Goal: Information Seeking & Learning: Check status

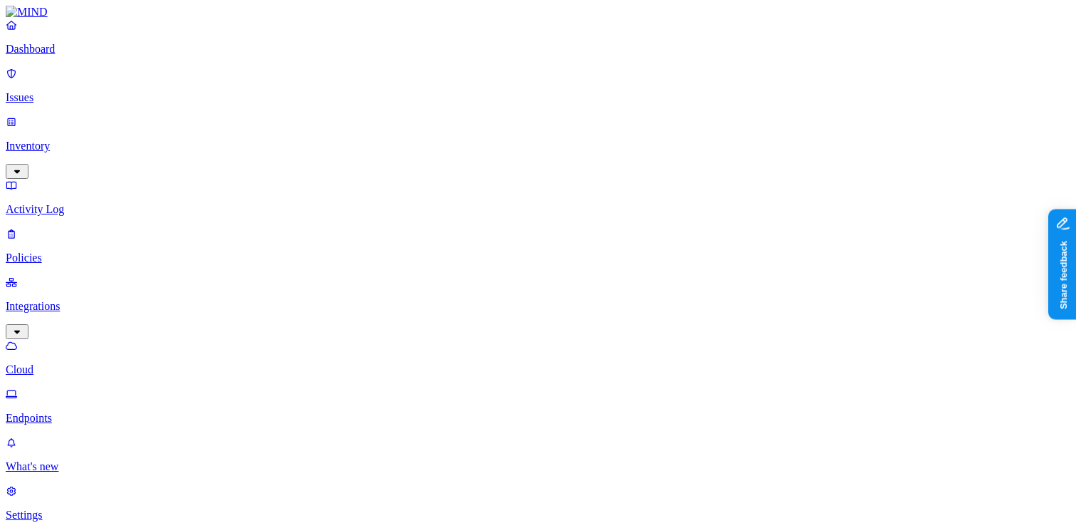
click at [101, 56] on p "Dashboard" at bounding box center [538, 49] width 1065 height 13
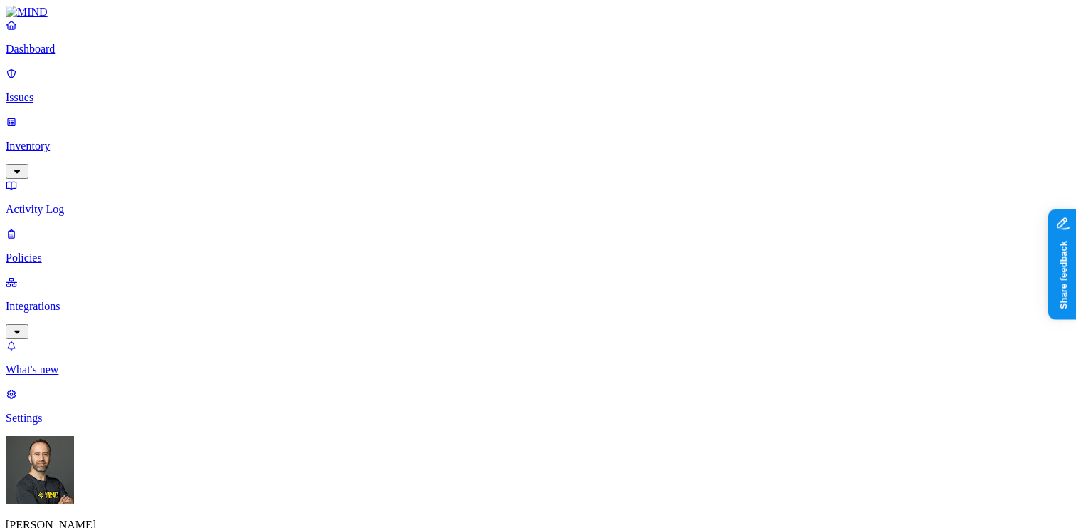
click at [85, 140] on p "Inventory" at bounding box center [538, 146] width 1065 height 13
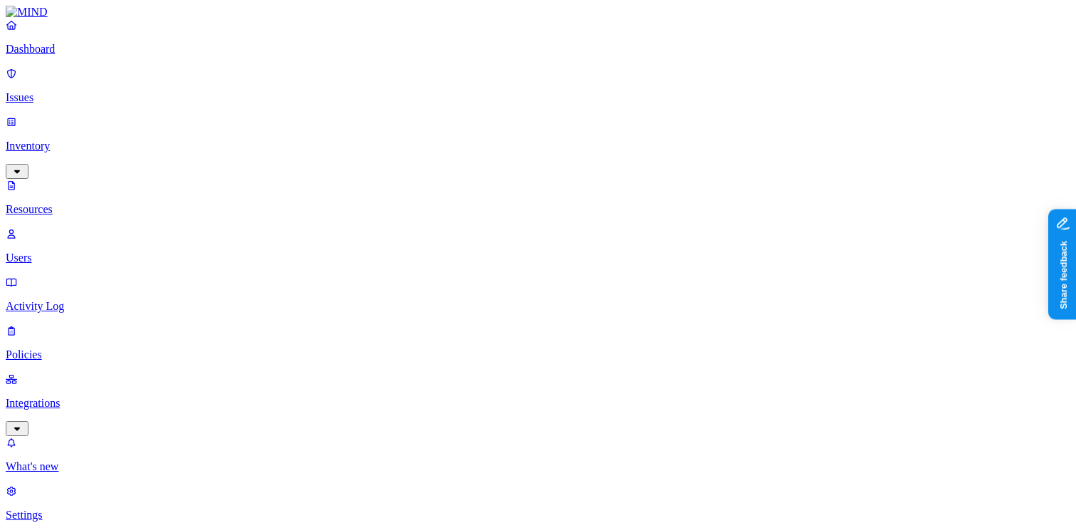
click at [78, 251] on p "Users" at bounding box center [538, 257] width 1065 height 13
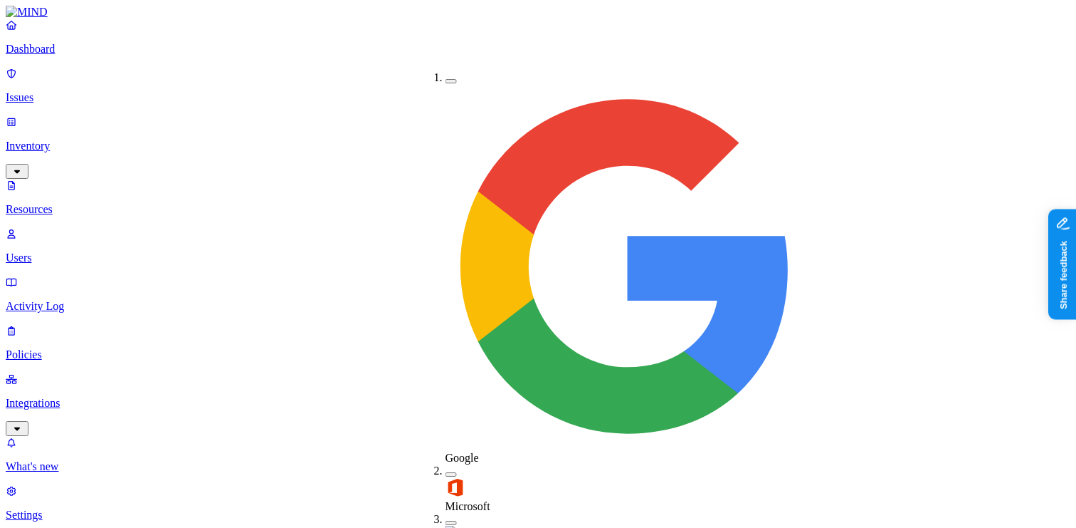
click at [446, 464] on div "Microsoft" at bounding box center [446, 488] width 0 height 48
click at [446, 464] on button "button" at bounding box center [451, 471] width 11 height 15
click at [446, 79] on button "button" at bounding box center [451, 81] width 11 height 4
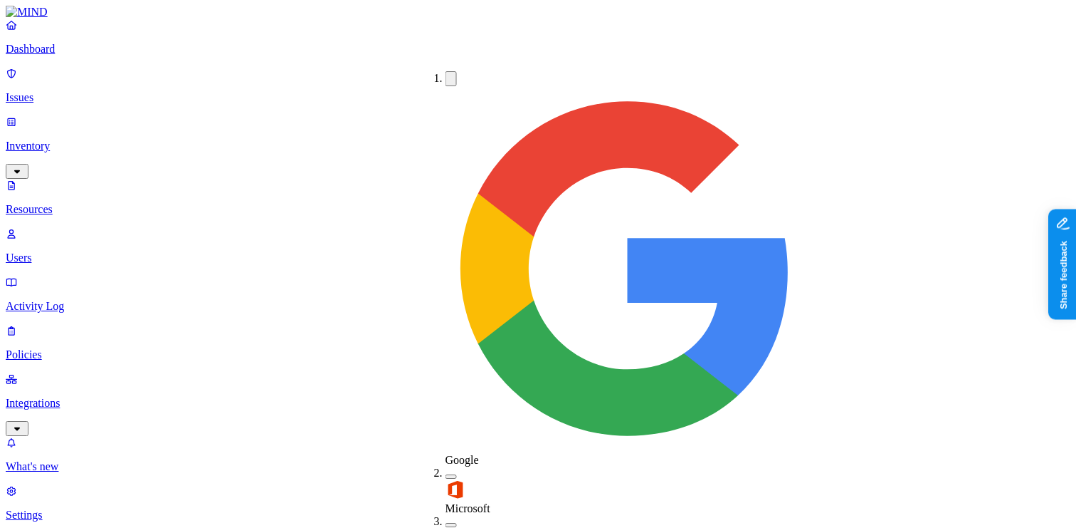
click at [446, 74] on button "button" at bounding box center [451, 78] width 11 height 15
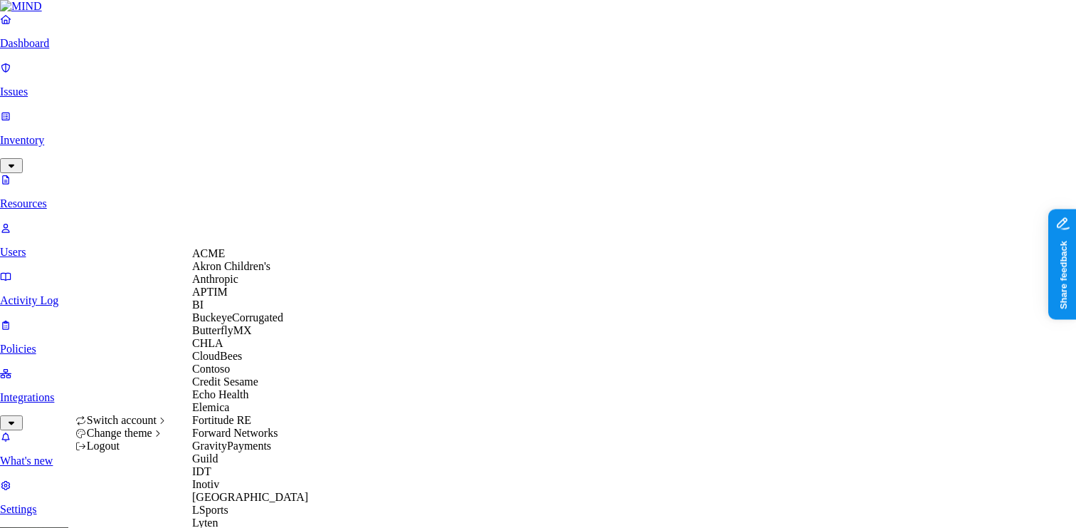
scroll to position [103, 0]
click at [243, 400] on span "Echo Health" at bounding box center [220, 394] width 57 height 12
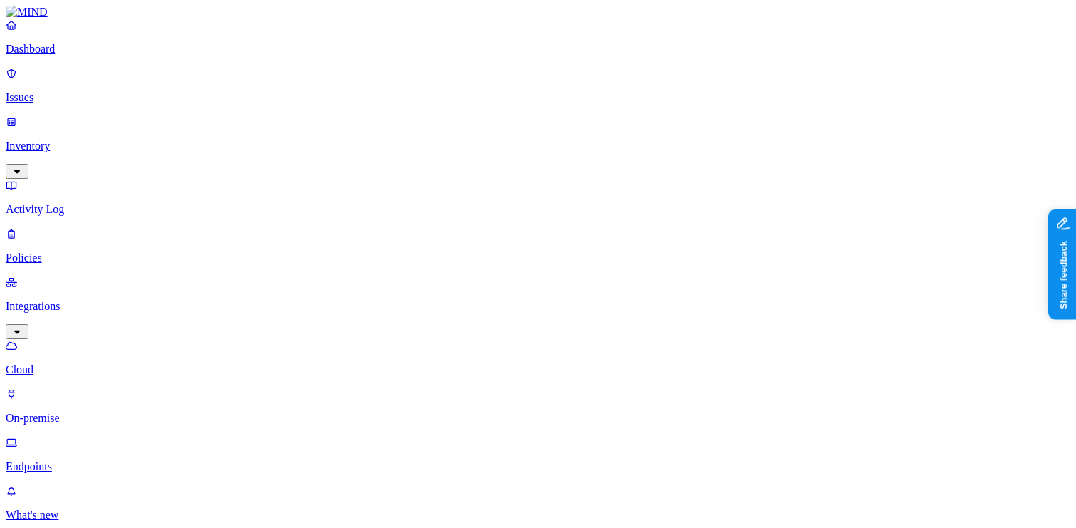
click at [137, 505] on html "Dashboard Issues Inventory Activity Log Policies Integrations Cloud On-premise …" at bounding box center [538, 471] width 1076 height 942
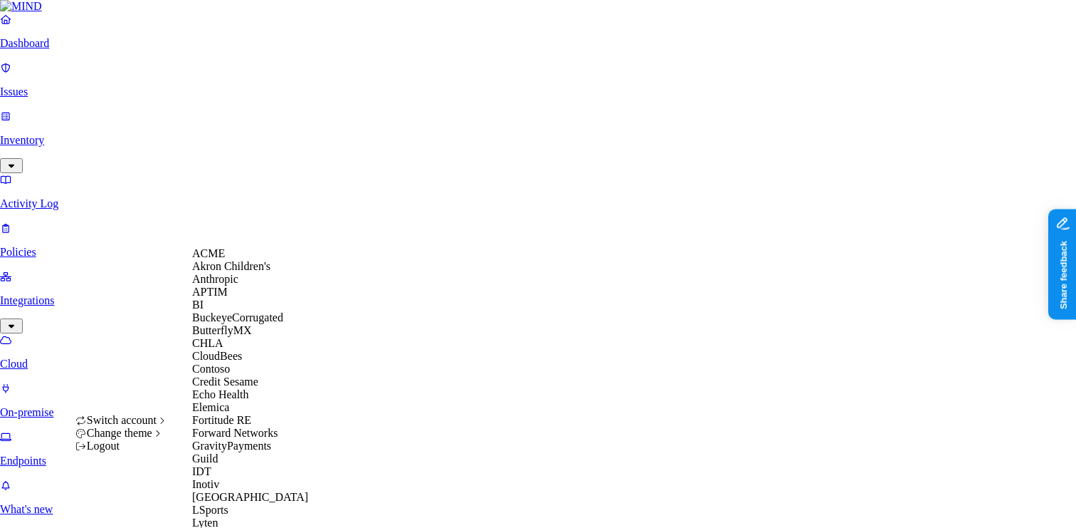
scroll to position [104, 0]
click at [242, 361] on span "CloudBees" at bounding box center [217, 356] width 50 height 12
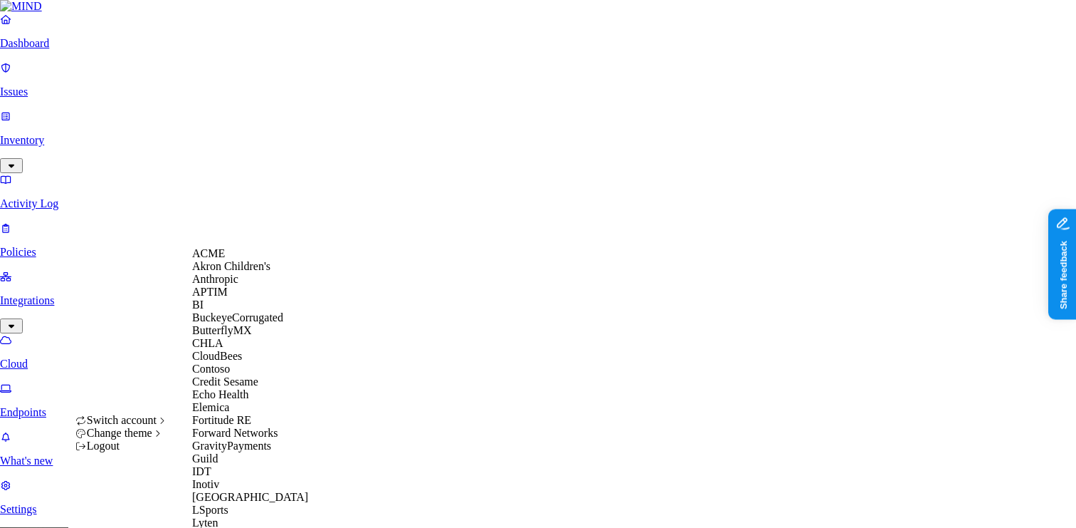
scroll to position [87, 0]
click at [261, 362] on div "CloudBees" at bounding box center [261, 356] width 138 height 13
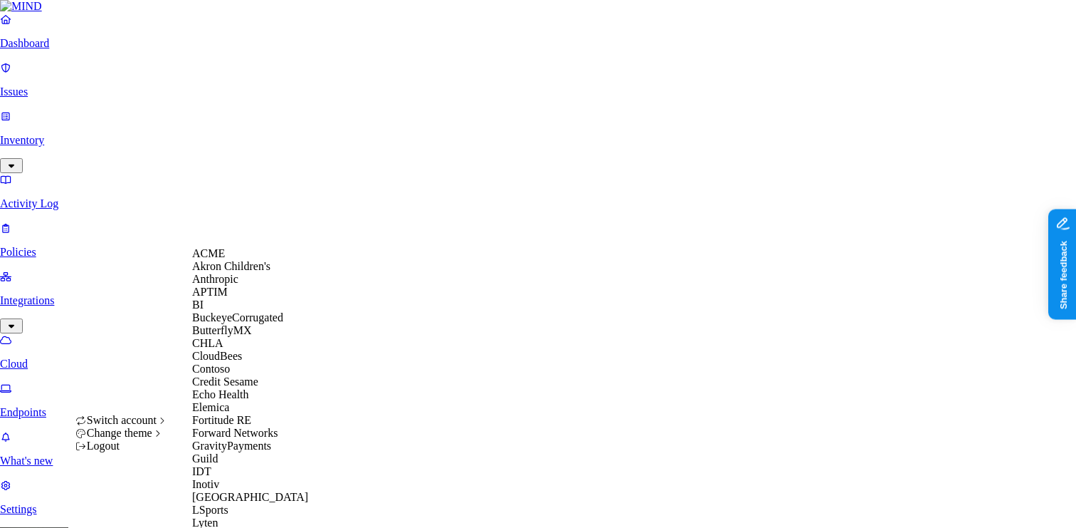
scroll to position [145, 0]
click at [258, 377] on span "Credit Sesame" at bounding box center [225, 381] width 66 height 12
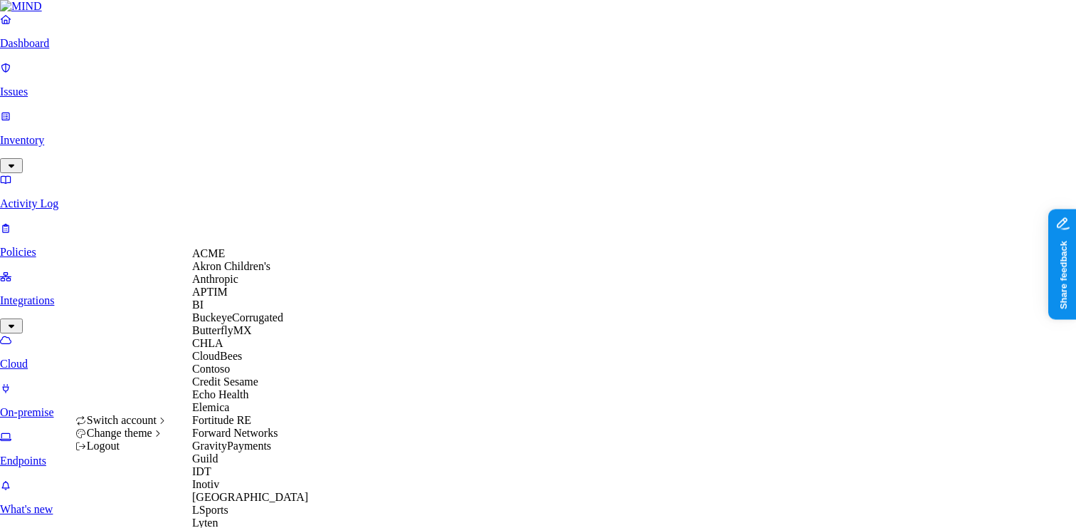
scroll to position [253, 0]
click at [262, 439] on span "GravityPayments" at bounding box center [231, 445] width 79 height 12
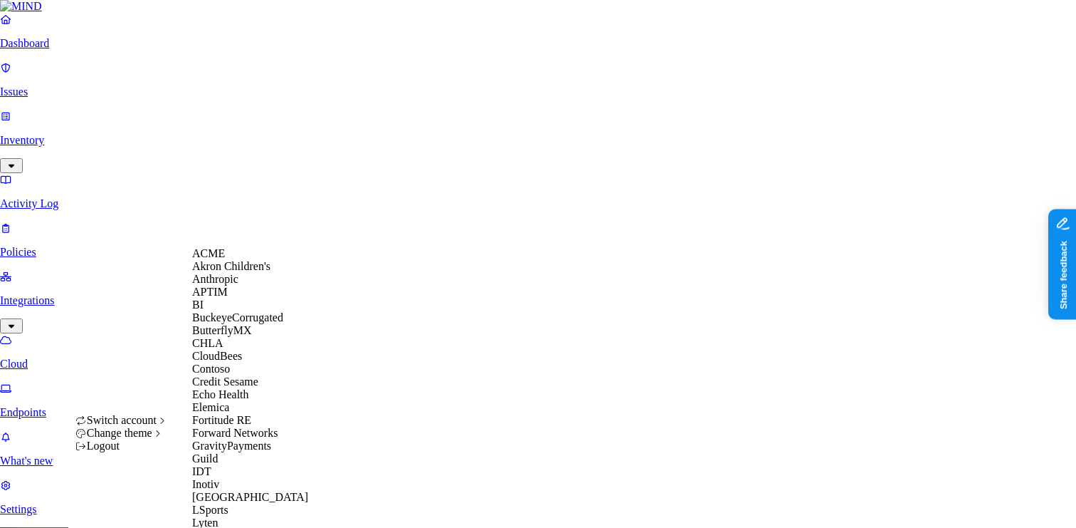
scroll to position [494, 0]
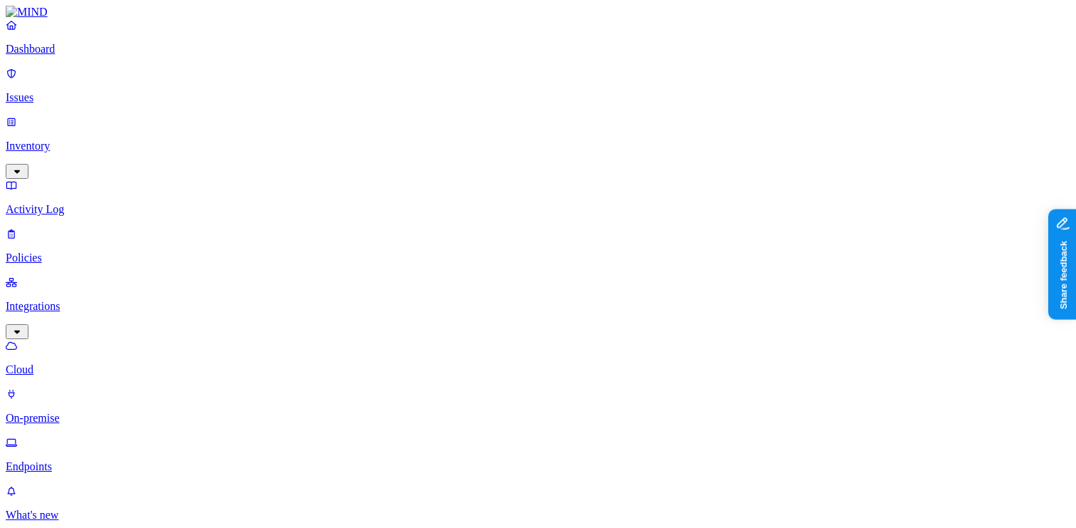
click at [140, 508] on html "Dashboard Issues Inventory Activity Log Policies Integrations Cloud On-premise …" at bounding box center [538, 471] width 1076 height 942
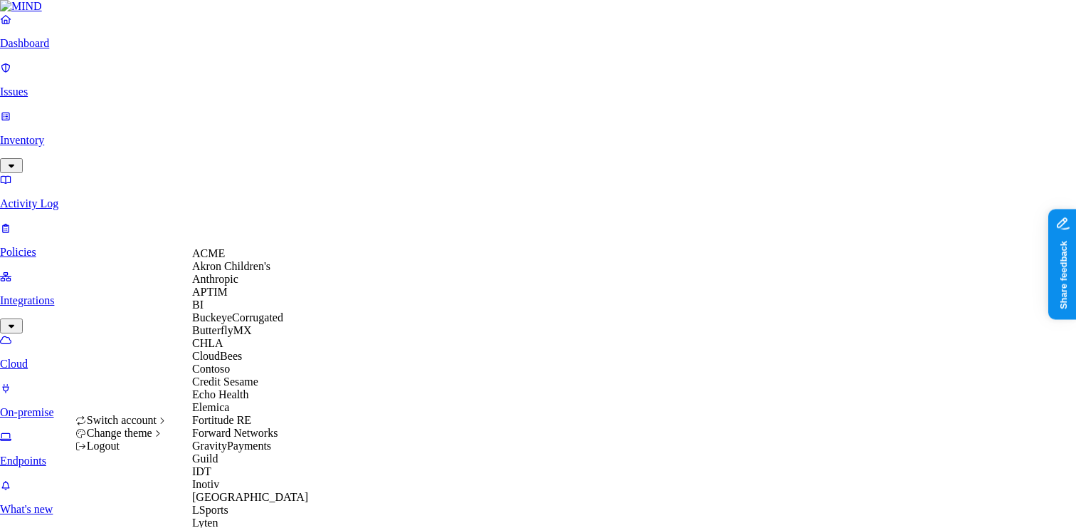
scroll to position [486, 0]
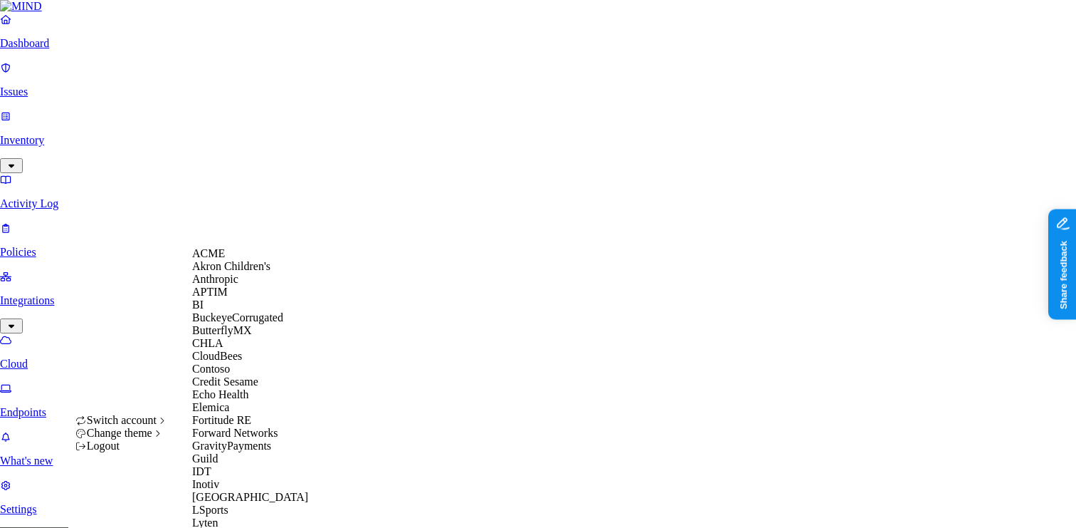
scroll to position [525, 0]
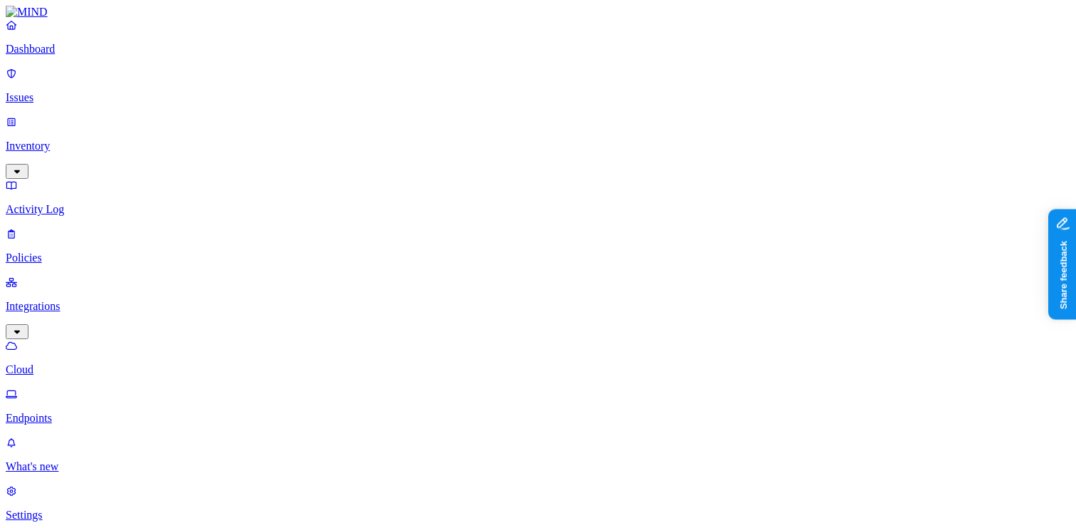
click at [138, 503] on html "Dashboard Issues Inventory Activity Log Policies Integrations Cloud Endpoints W…" at bounding box center [538, 458] width 1076 height 917
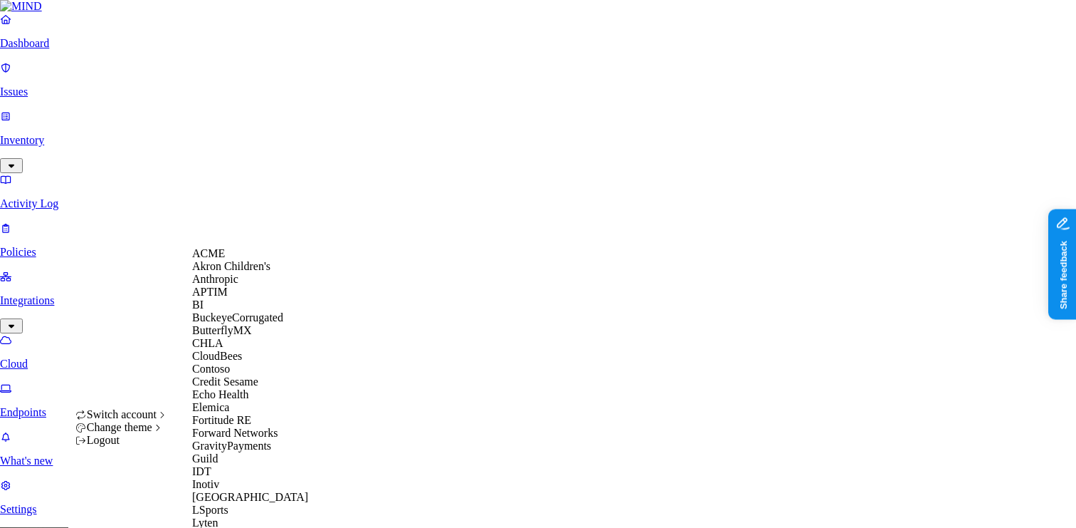
scroll to position [703, 0]
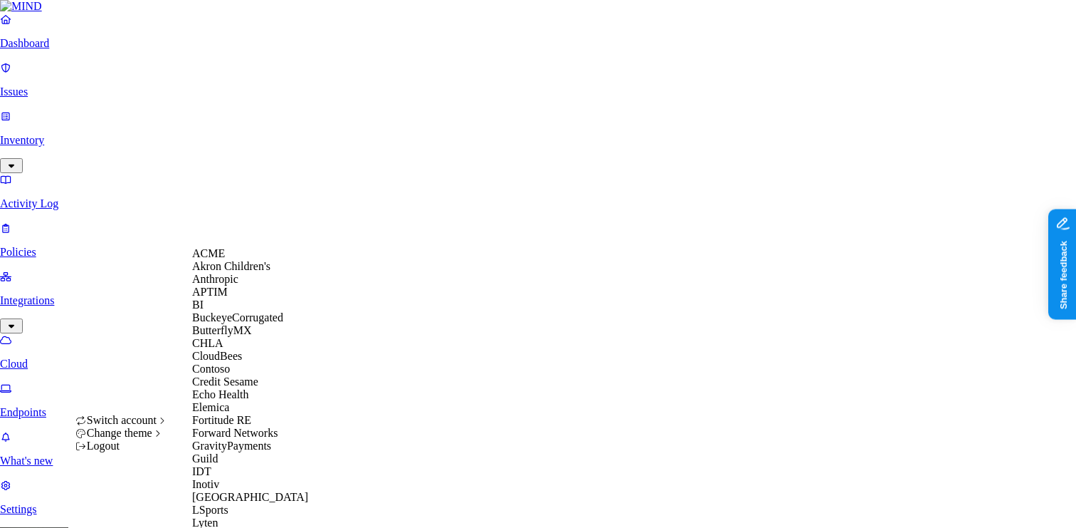
scroll to position [783, 0]
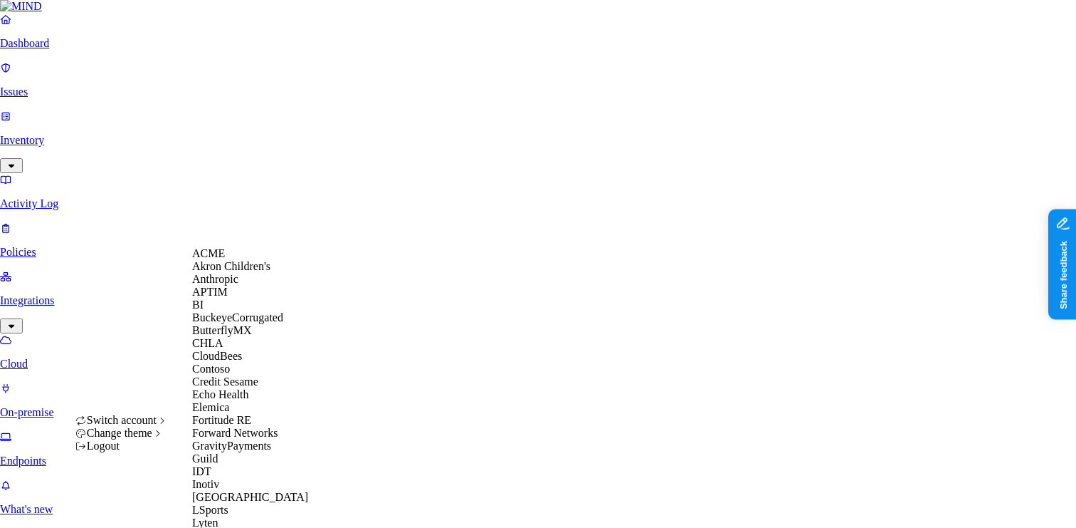
scroll to position [736, 0]
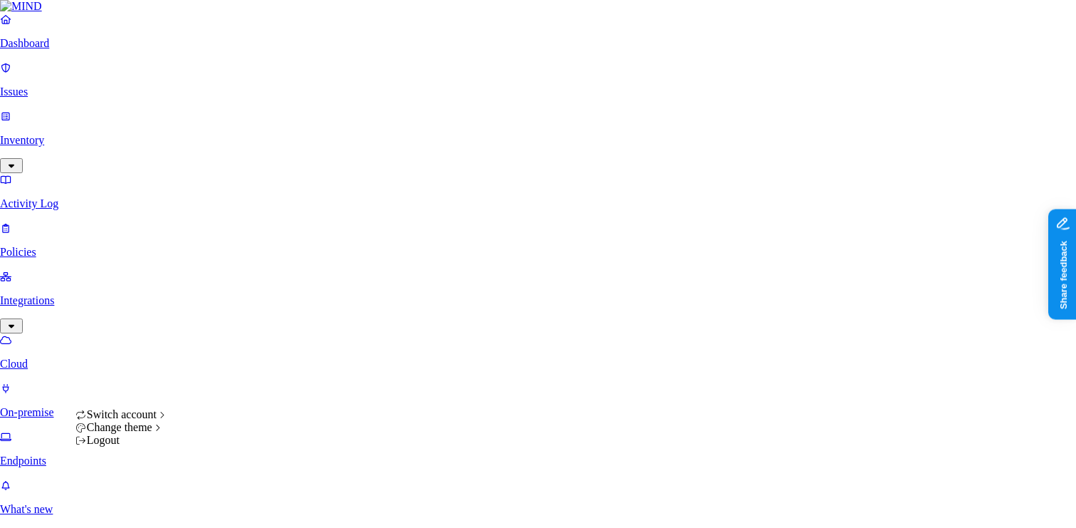
click at [132, 508] on html "Dashboard Issues Inventory Activity Log Policies Integrations Cloud On-premise …" at bounding box center [538, 521] width 1076 height 1043
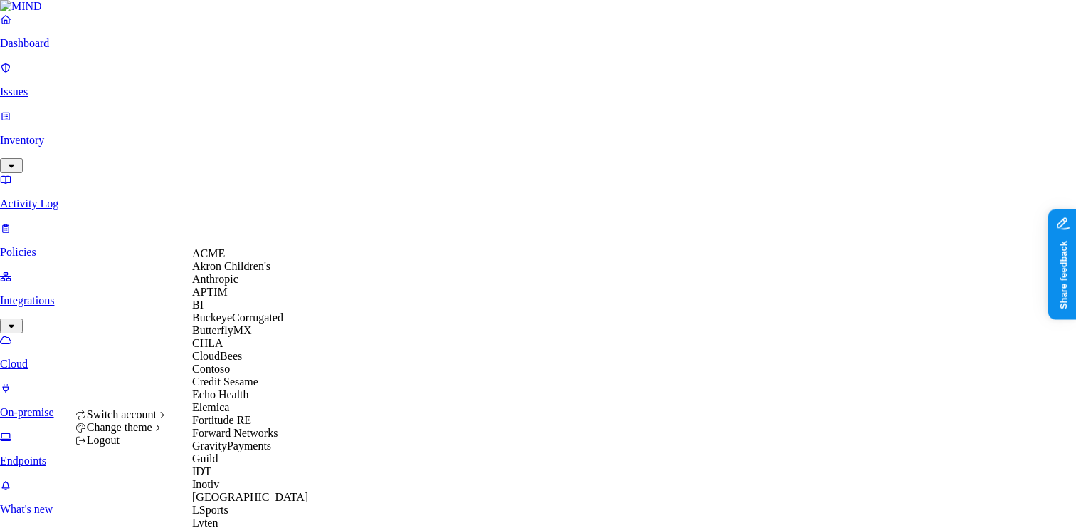
scroll to position [783, 0]
click at [125, 352] on html "Dashboard Issues Inventory Activity Log Policies Integrations Cloud On-premise …" at bounding box center [538, 521] width 1076 height 1043
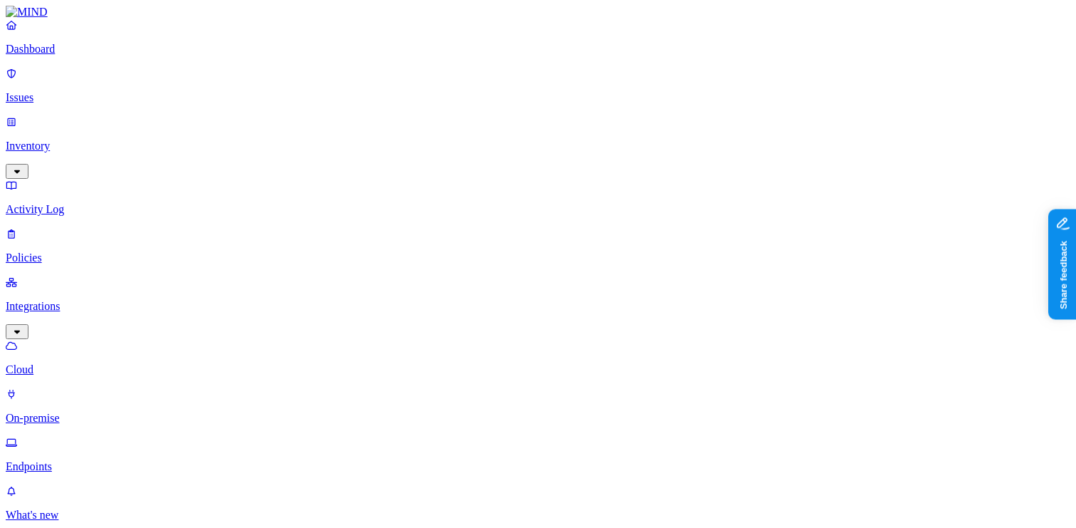
click at [133, 508] on html "Dashboard Issues Inventory Activity Log Policies Integrations Cloud On-premise …" at bounding box center [538, 524] width 1076 height 1049
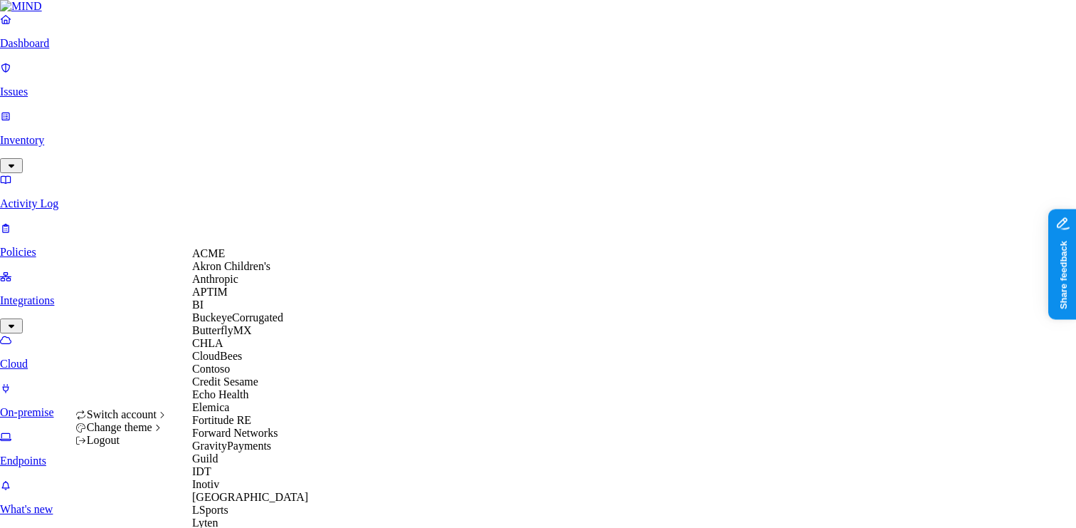
click at [253, 324] on div "BuckeyeCorrugated" at bounding box center [261, 317] width 138 height 13
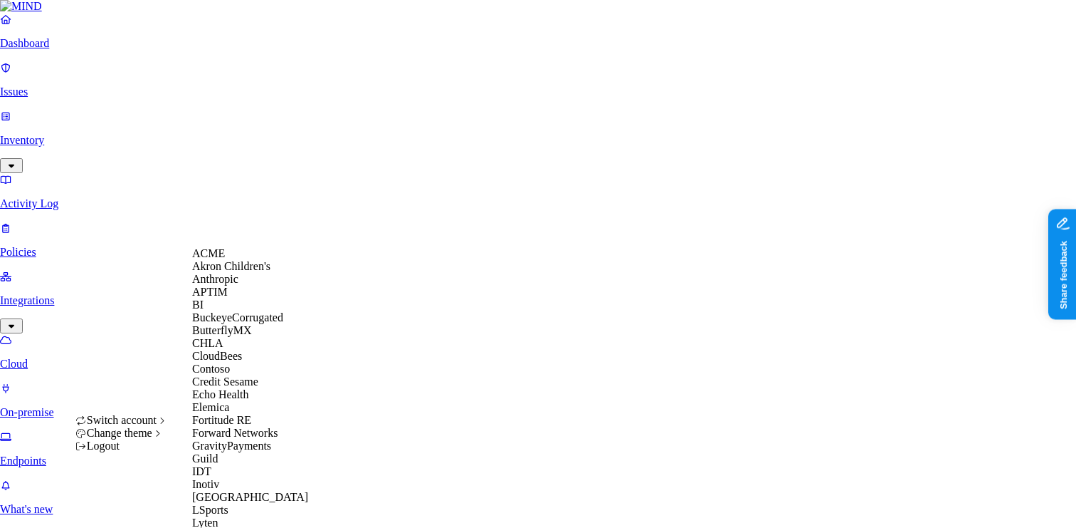
scroll to position [124, 0]
click at [263, 350] on div "CloudBees" at bounding box center [261, 356] width 138 height 13
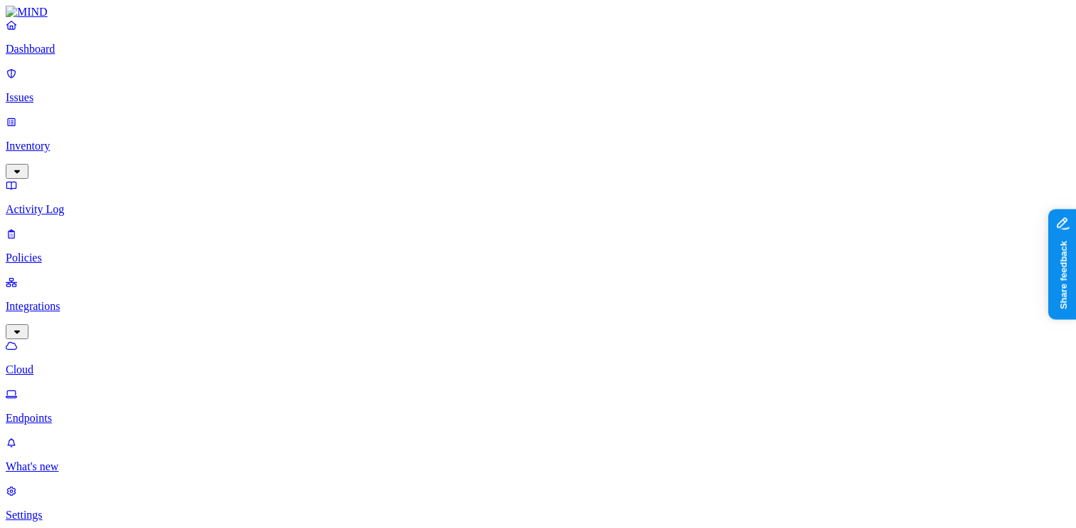
click at [71, 411] on p "Endpoints" at bounding box center [538, 417] width 1065 height 13
click at [336, 135] on span "Deployed" at bounding box center [337, 141] width 44 height 12
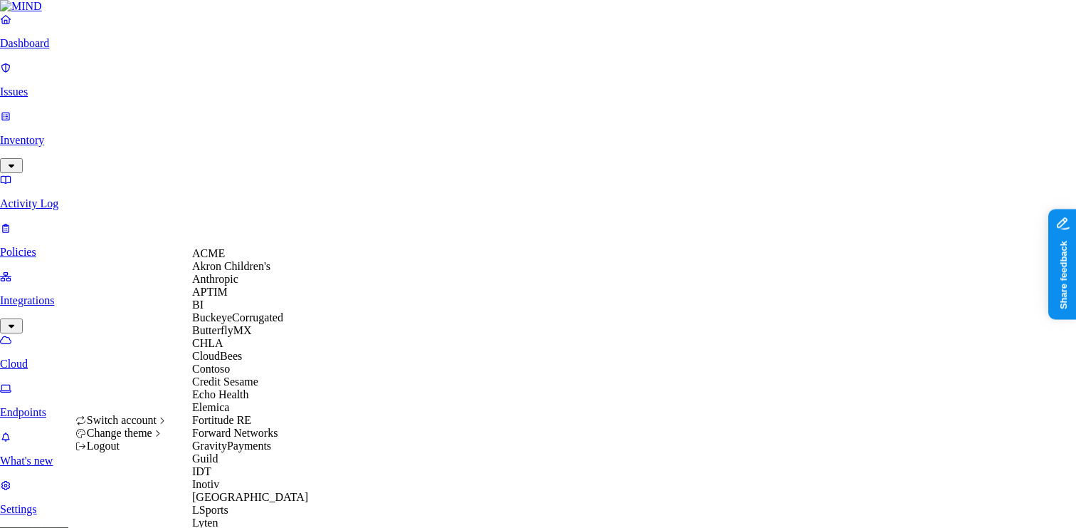
click at [241, 298] on div "APTIM" at bounding box center [261, 291] width 138 height 13
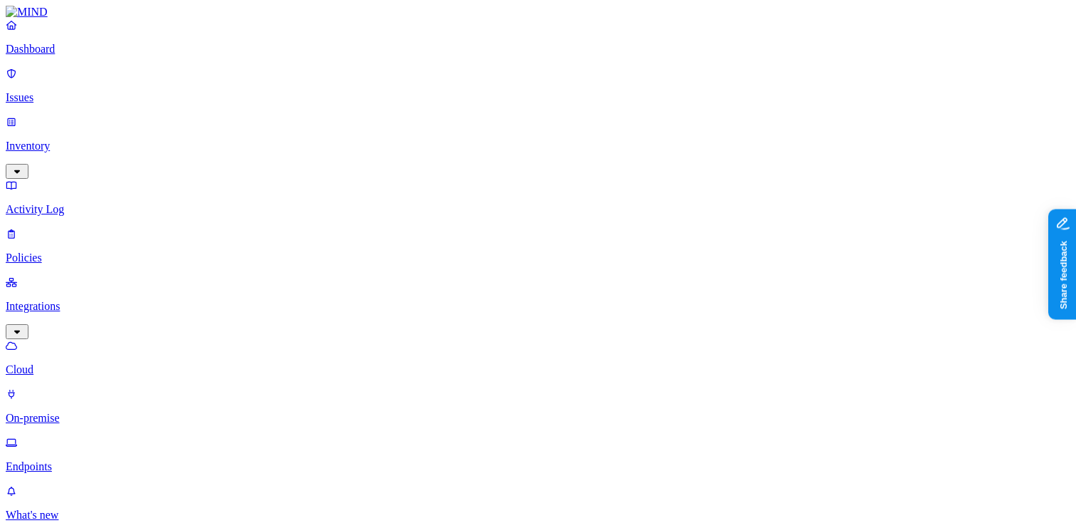
click at [138, 503] on html "Dashboard Issues Inventory Activity Log Policies Integrations Cloud On-premise …" at bounding box center [538, 515] width 1076 height 1031
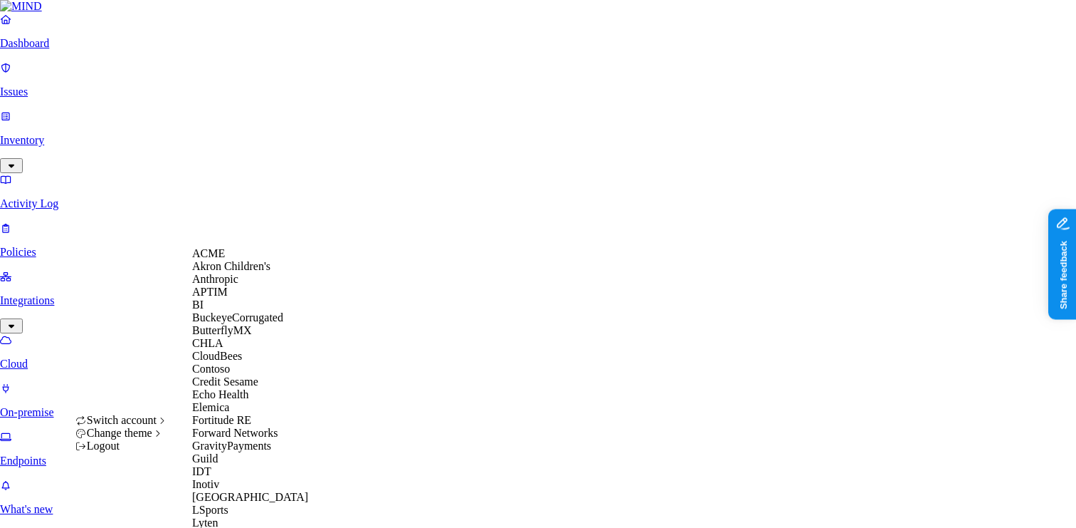
click at [240, 323] on span "BuckeyeCorrugated" at bounding box center [237, 317] width 91 height 12
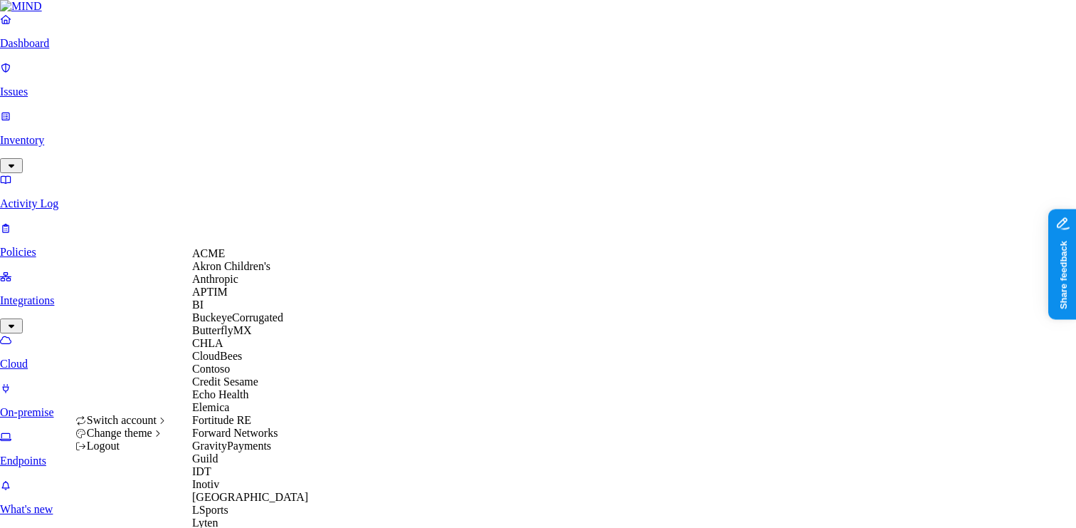
scroll to position [90, 0]
click at [251, 387] on span "Credit Sesame" at bounding box center [225, 381] width 66 height 12
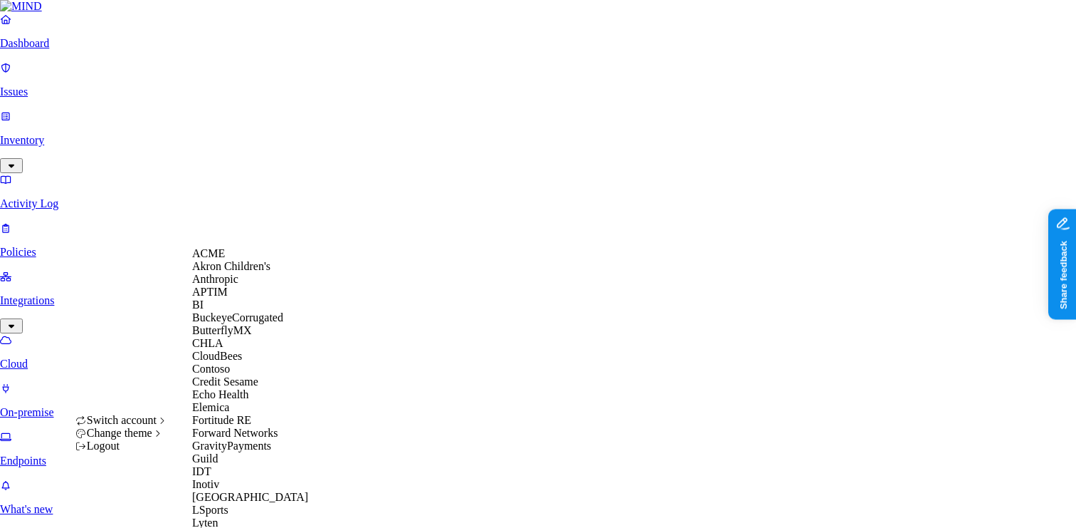
scroll to position [138, 0]
click at [245, 400] on span "Echo Health" at bounding box center [220, 394] width 57 height 12
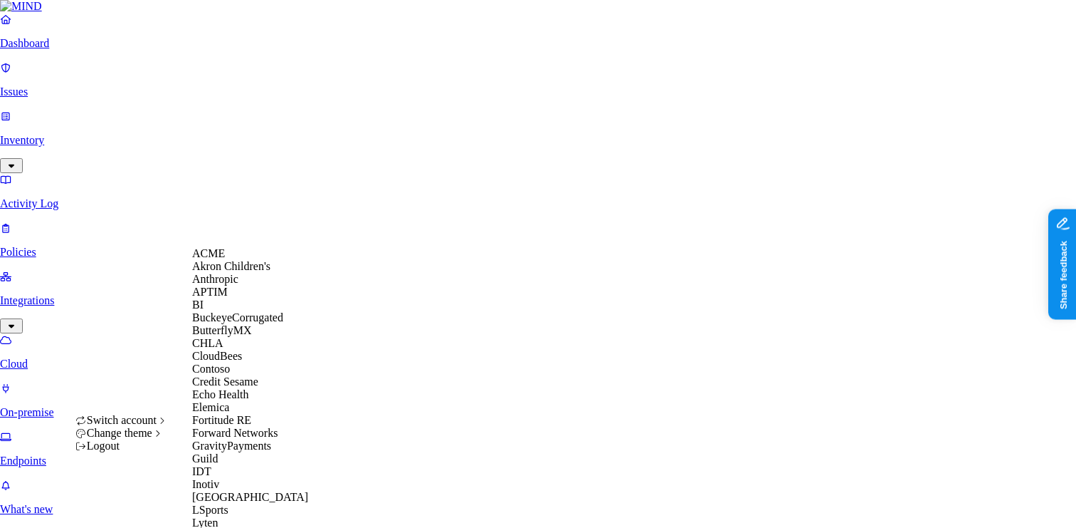
scroll to position [251, 0]
click at [256, 439] on span "GravityPayments" at bounding box center [231, 445] width 79 height 12
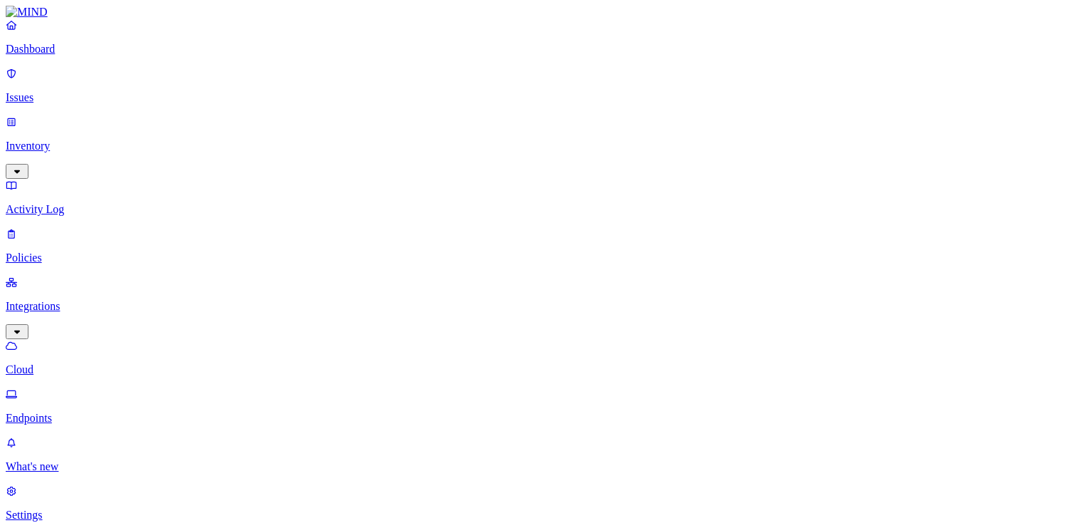
click at [141, 507] on html "Dashboard Issues Inventory Activity Log Policies Integrations Cloud Endpoints W…" at bounding box center [538, 433] width 1076 height 866
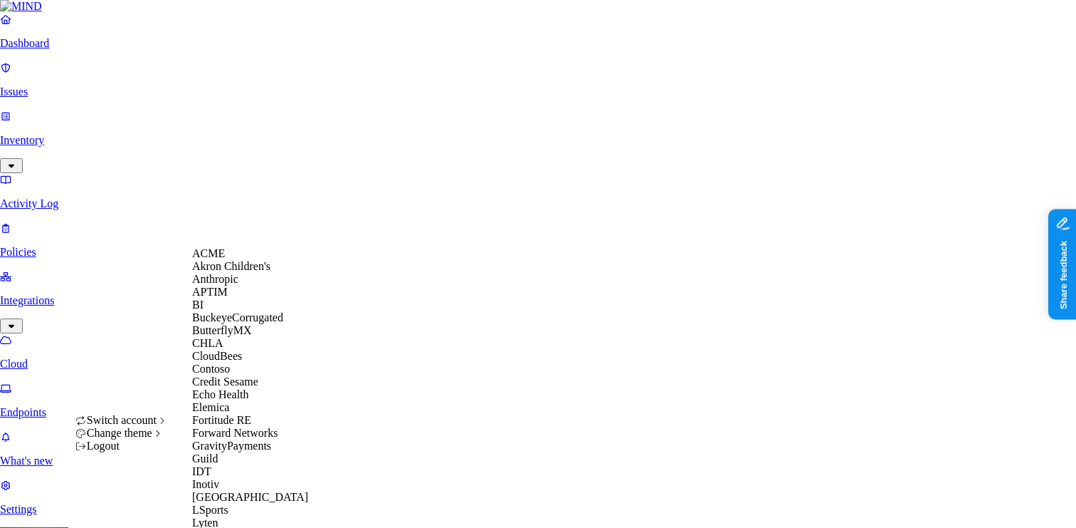
scroll to position [290, 0]
click at [247, 452] on div "Guild" at bounding box center [261, 458] width 138 height 13
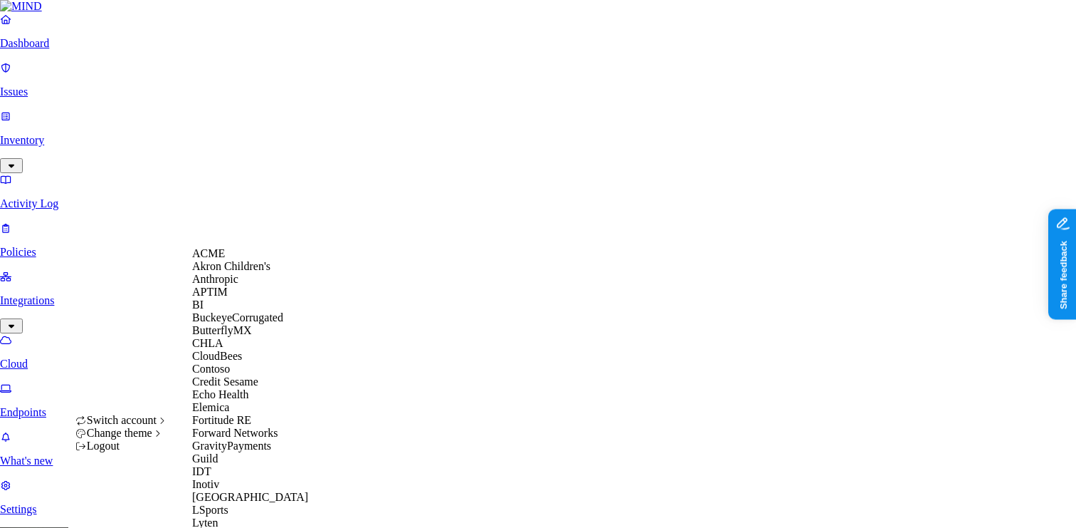
scroll to position [339, 0]
click at [253, 465] on div "IDT" at bounding box center [261, 471] width 138 height 13
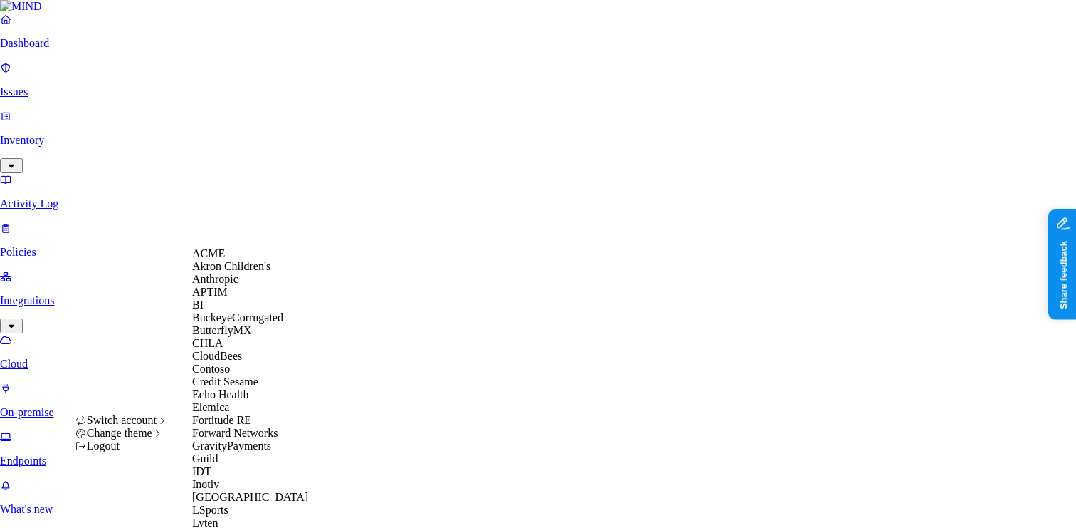
scroll to position [317, 0]
click at [233, 478] on div "Inotiv" at bounding box center [261, 484] width 138 height 13
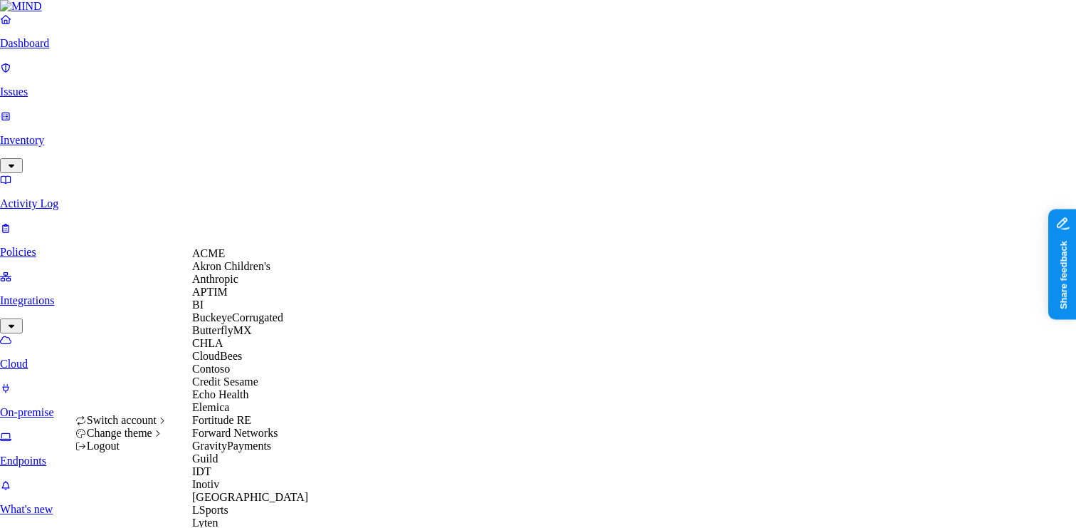
scroll to position [411, 0]
click at [239, 516] on div "Lyten" at bounding box center [261, 522] width 138 height 13
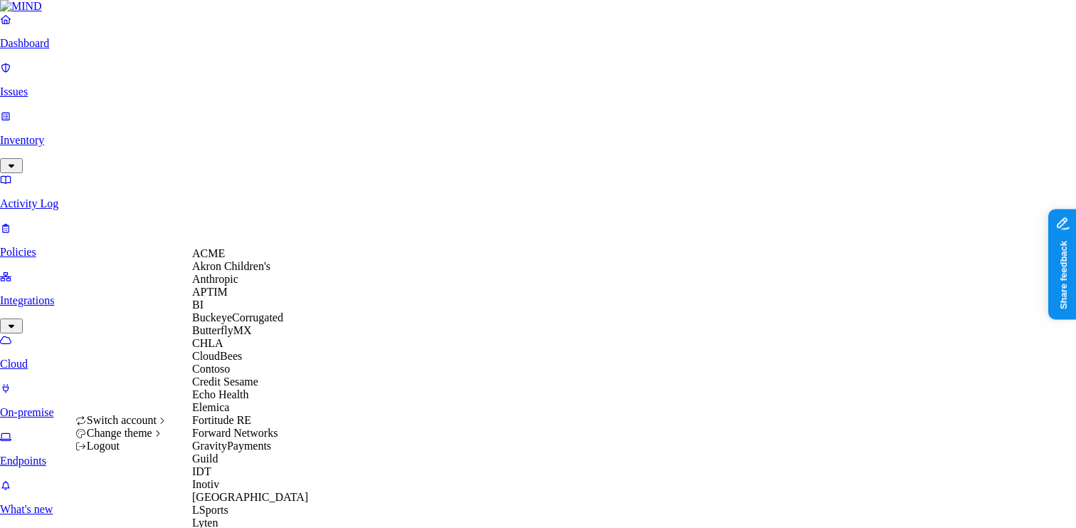
scroll to position [430, 0]
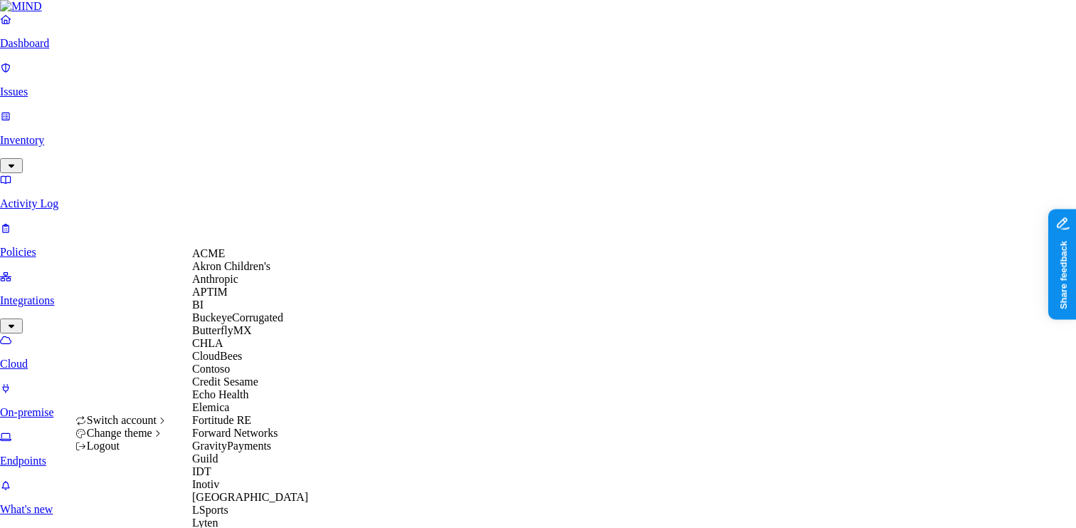
scroll to position [456, 0]
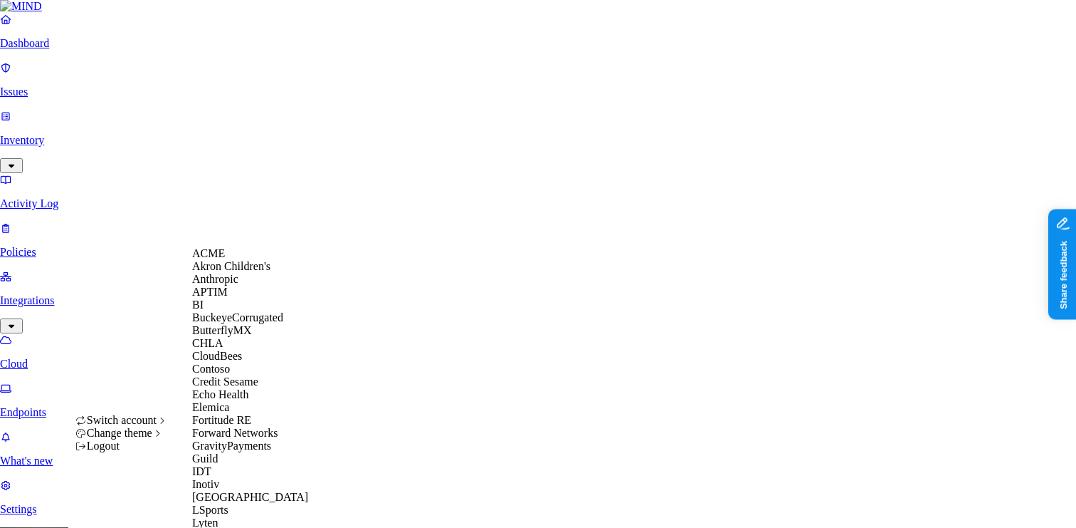
scroll to position [545, 0]
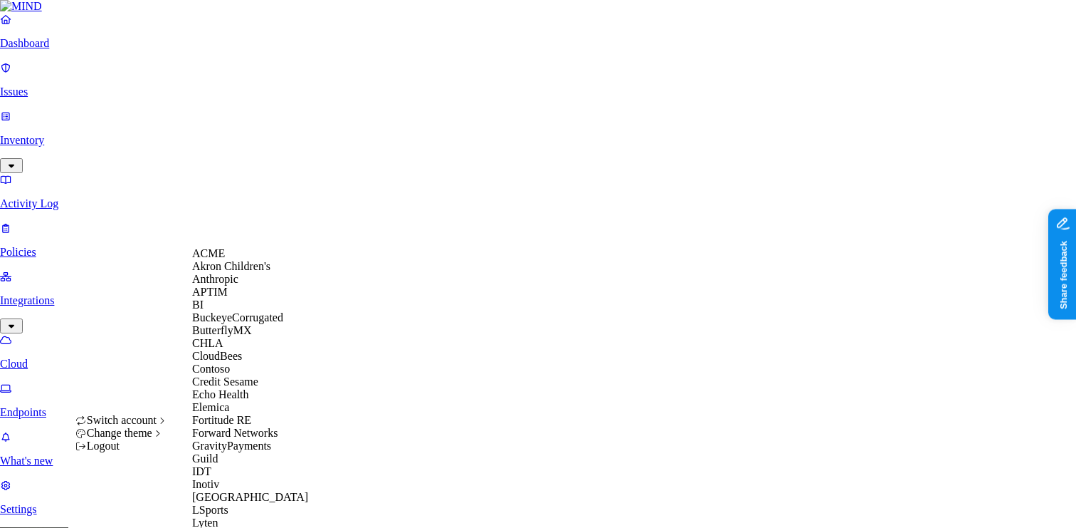
scroll to position [741, 0]
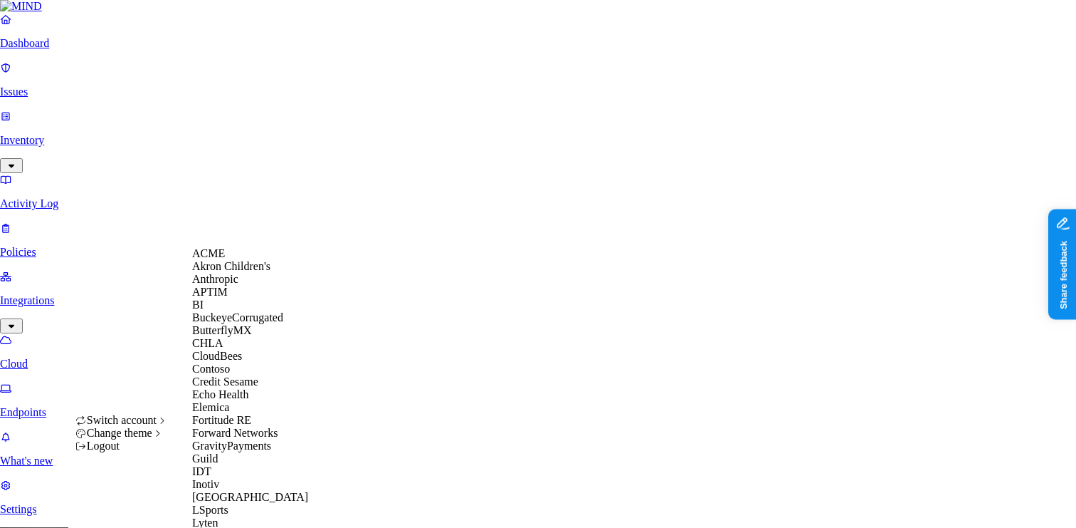
scroll to position [740, 0]
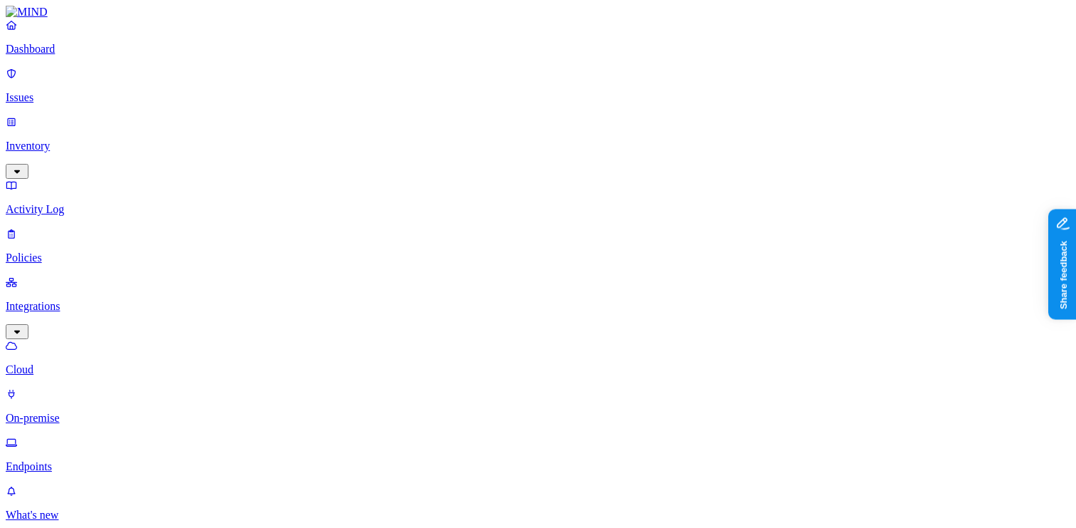
click at [140, 508] on html "Dashboard Issues Inventory Activity Log Policies Integrations Cloud On-premise …" at bounding box center [538, 527] width 1076 height 1055
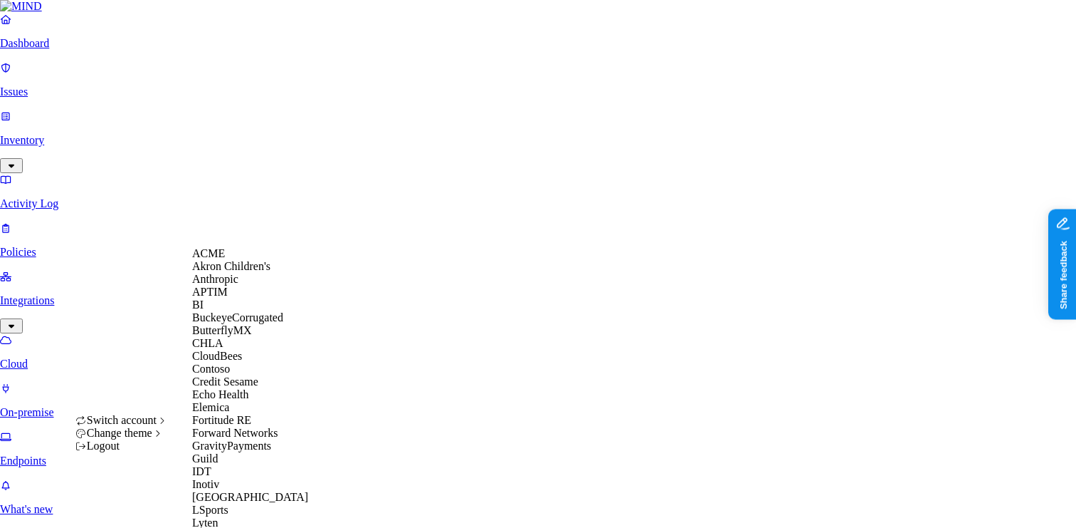
scroll to position [708, 0]
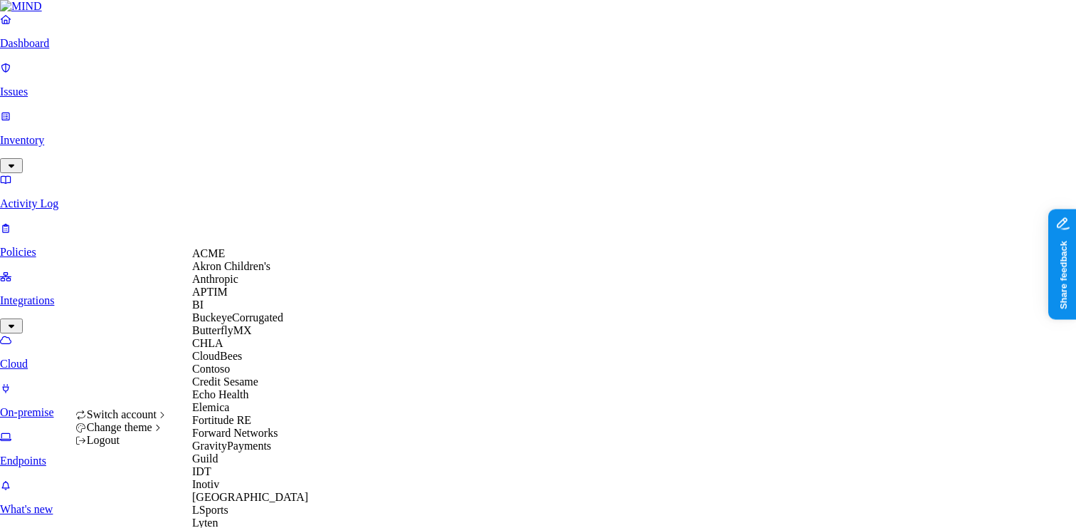
scroll to position [733, 0]
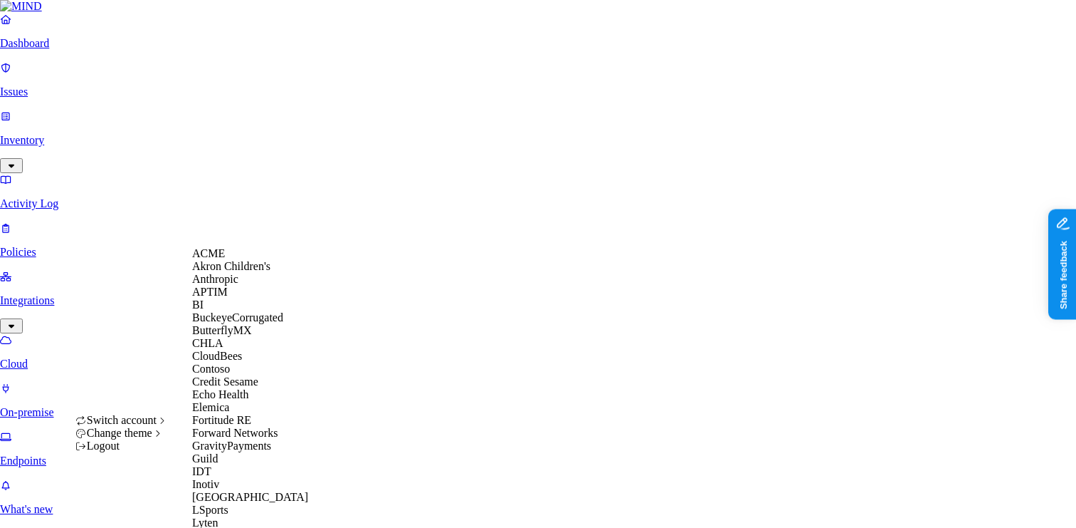
scroll to position [783, 0]
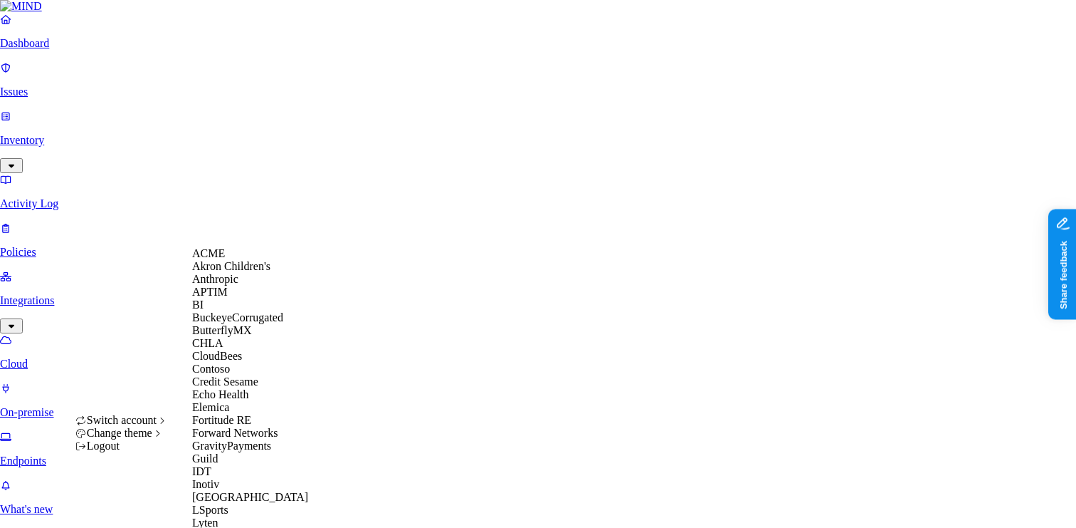
scroll to position [783, 0]
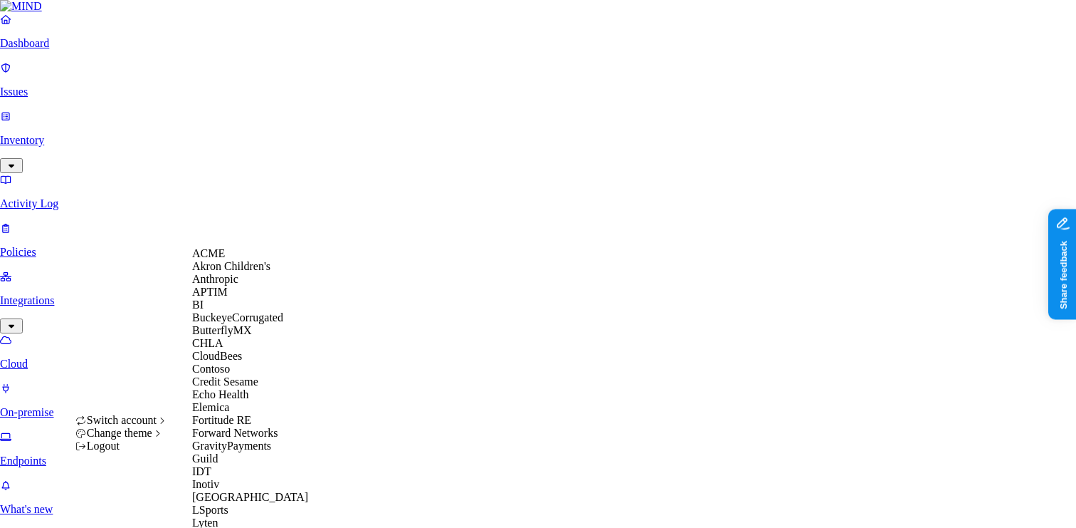
scroll to position [783, 0]
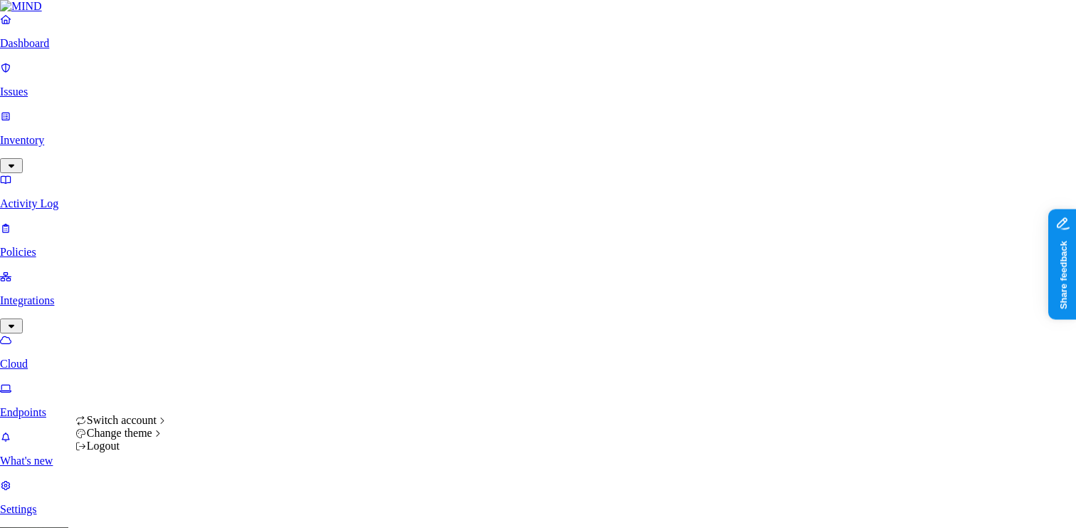
click at [135, 509] on html "Dashboard Issues Inventory Activity Log Policies Integrations Cloud Endpoints W…" at bounding box center [538, 443] width 1076 height 886
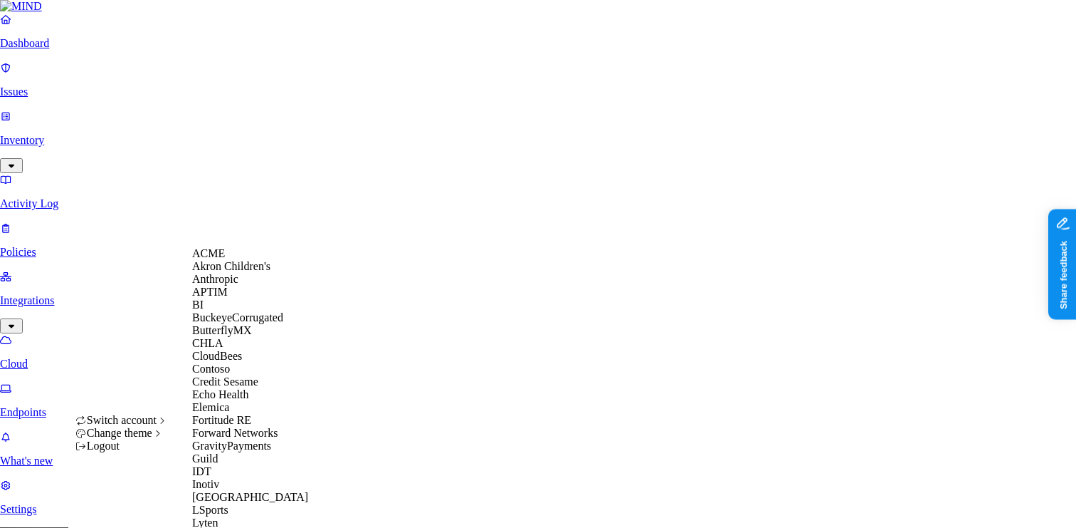
scroll to position [783, 0]
click at [150, 384] on html "Dashboard Issues Inventory Activity Log Policies Integrations Cloud Endpoints W…" at bounding box center [538, 443] width 1076 height 886
